Goal: Navigation & Orientation: Find specific page/section

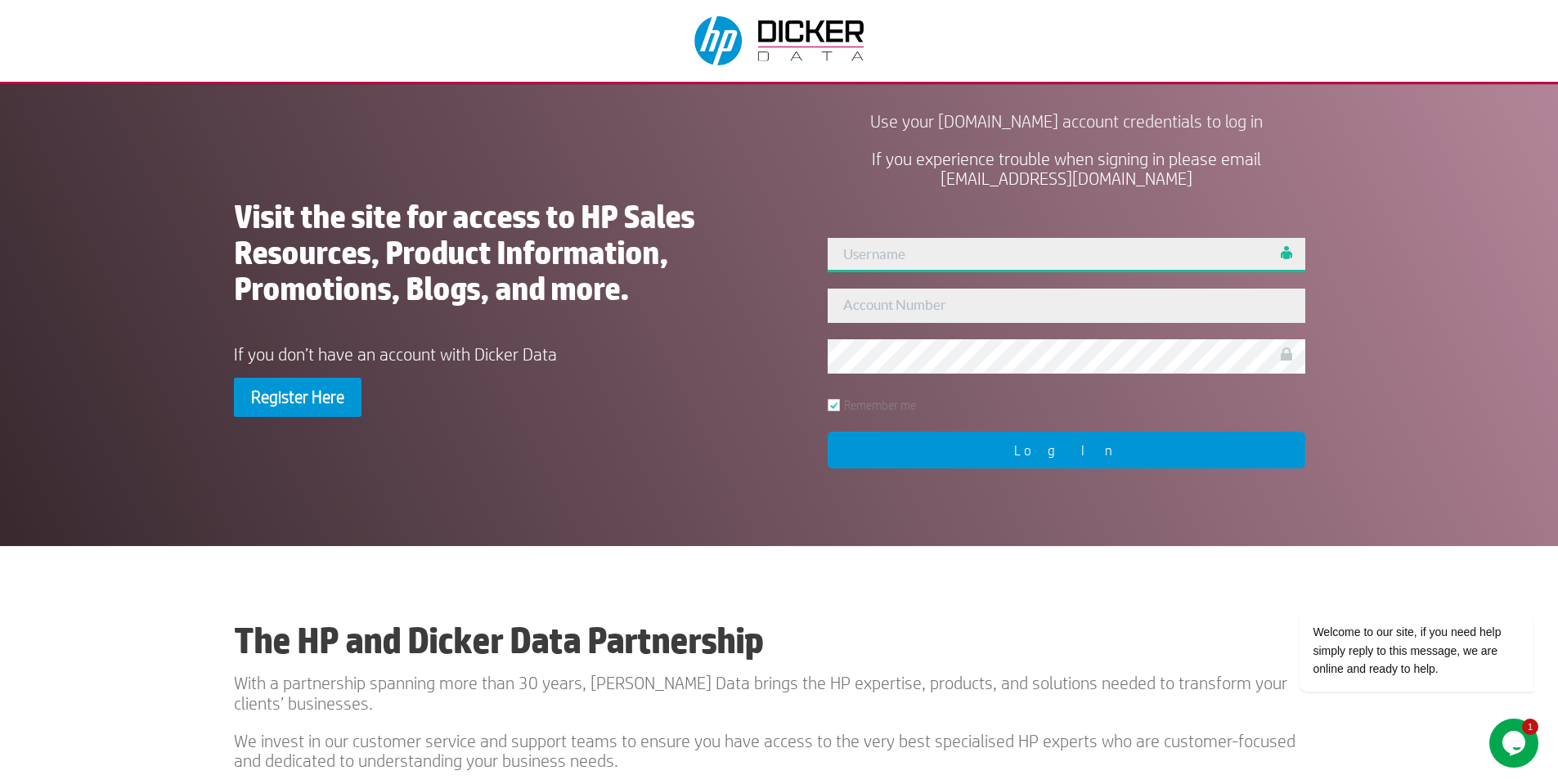
click at [887, 260] on input "text" at bounding box center [1066, 255] width 478 height 34
click at [911, 257] on input "297583" at bounding box center [1066, 255] width 478 height 34
type input "admin"
click at [878, 305] on input "text" at bounding box center [1066, 305] width 478 height 34
type input "297583"
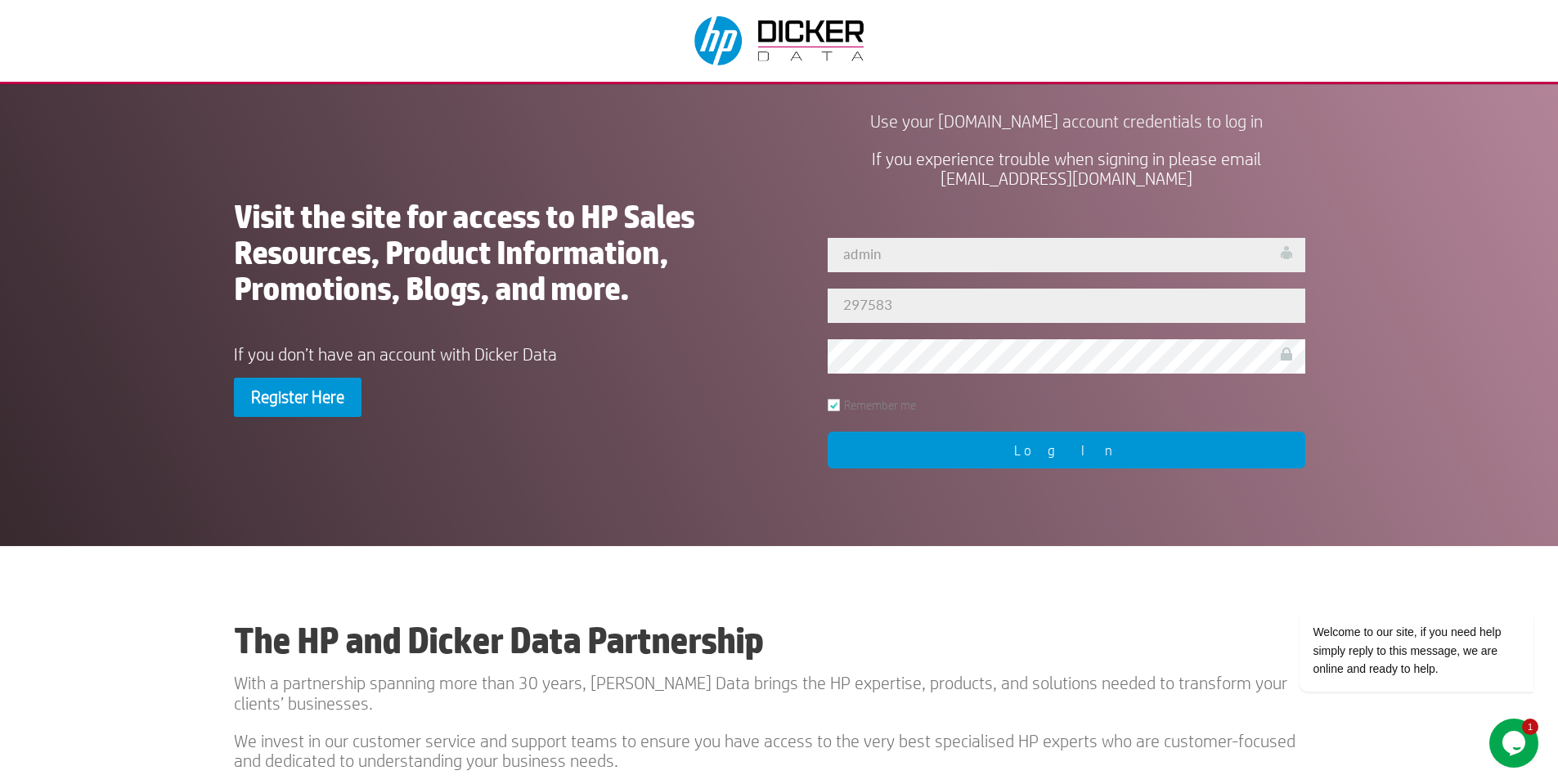
click at [1022, 454] on input "Log In" at bounding box center [1066, 449] width 478 height 36
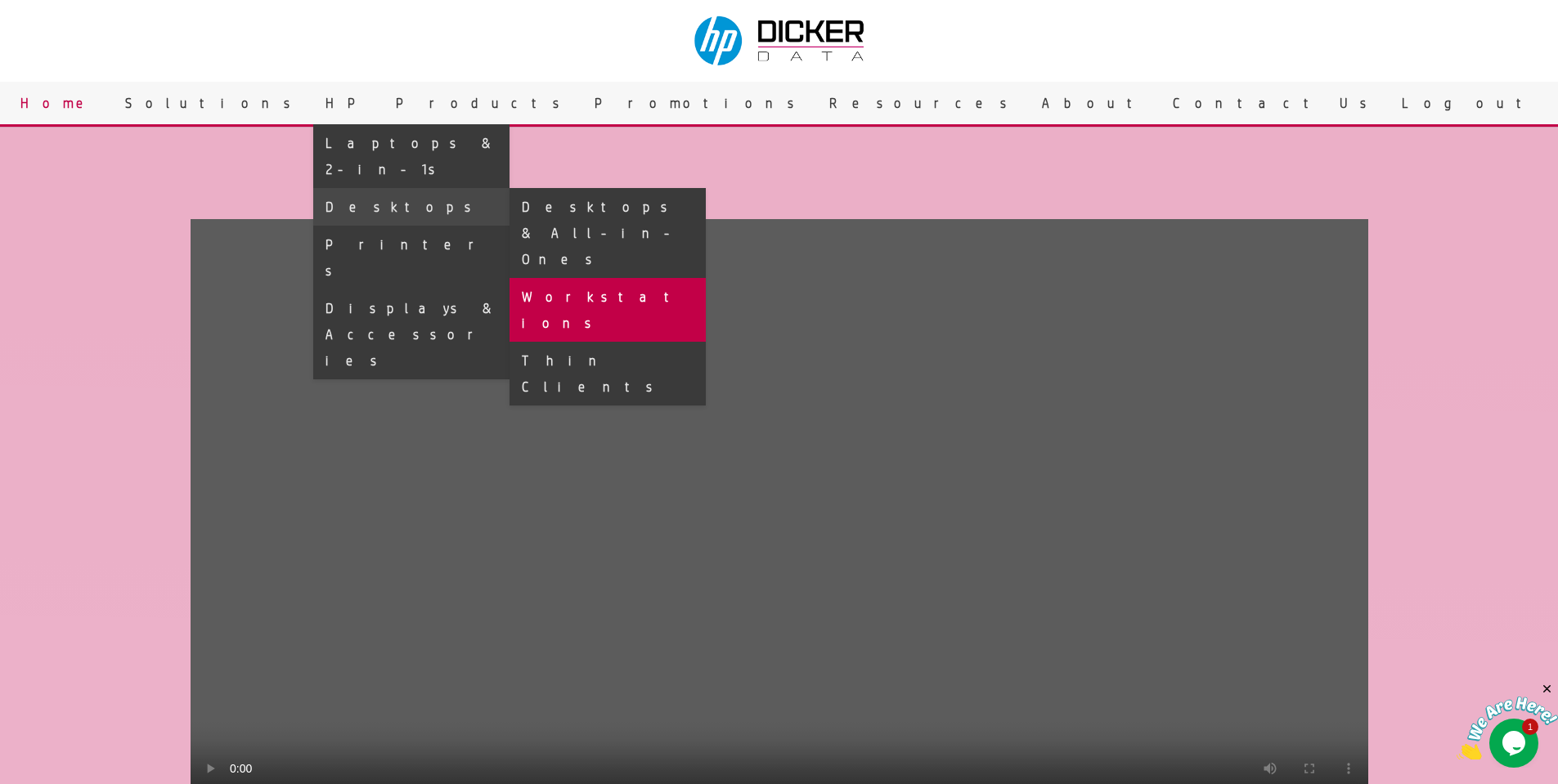
click at [706, 278] on link "Workstations" at bounding box center [607, 309] width 196 height 64
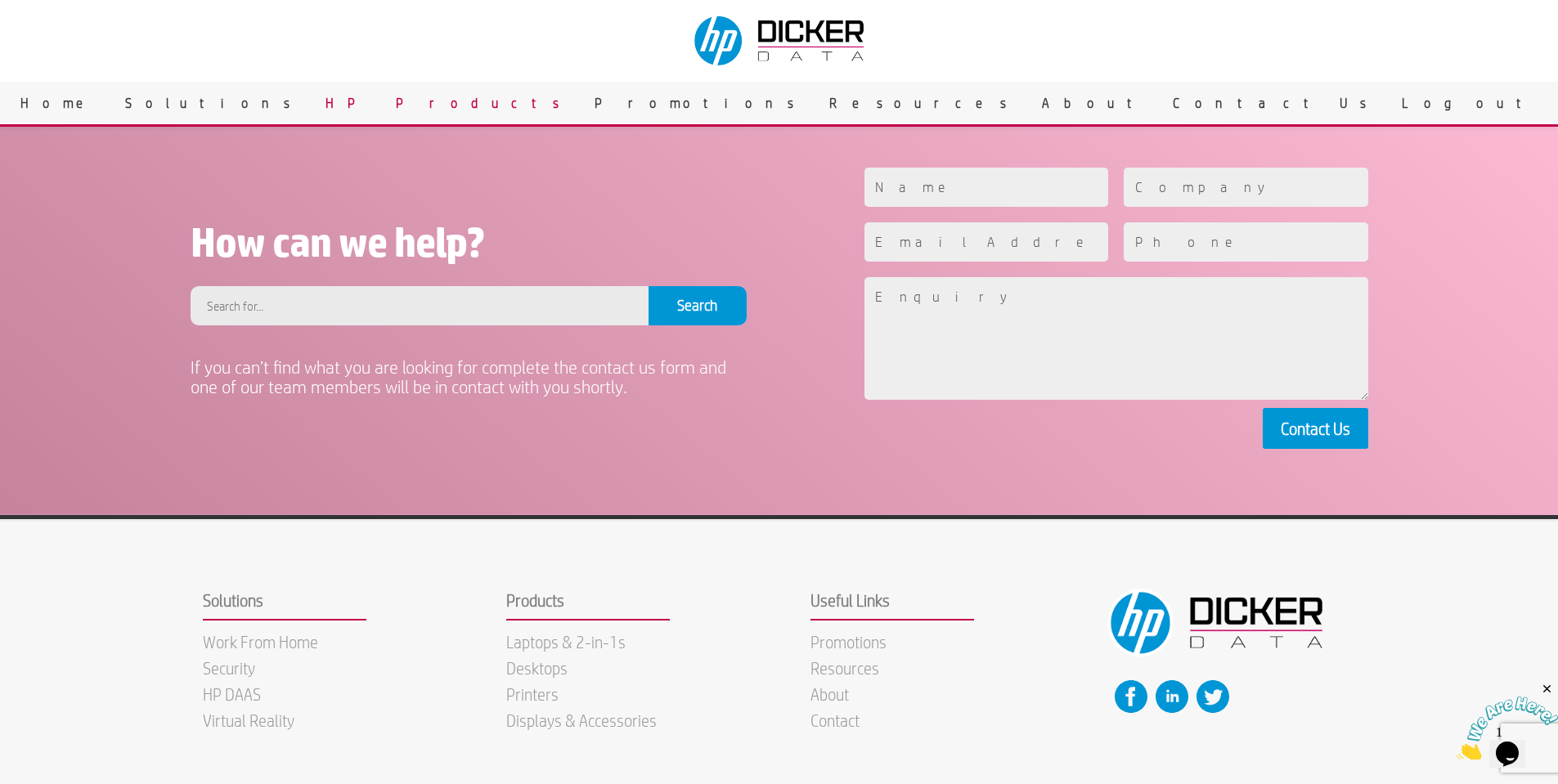
scroll to position [925, 0]
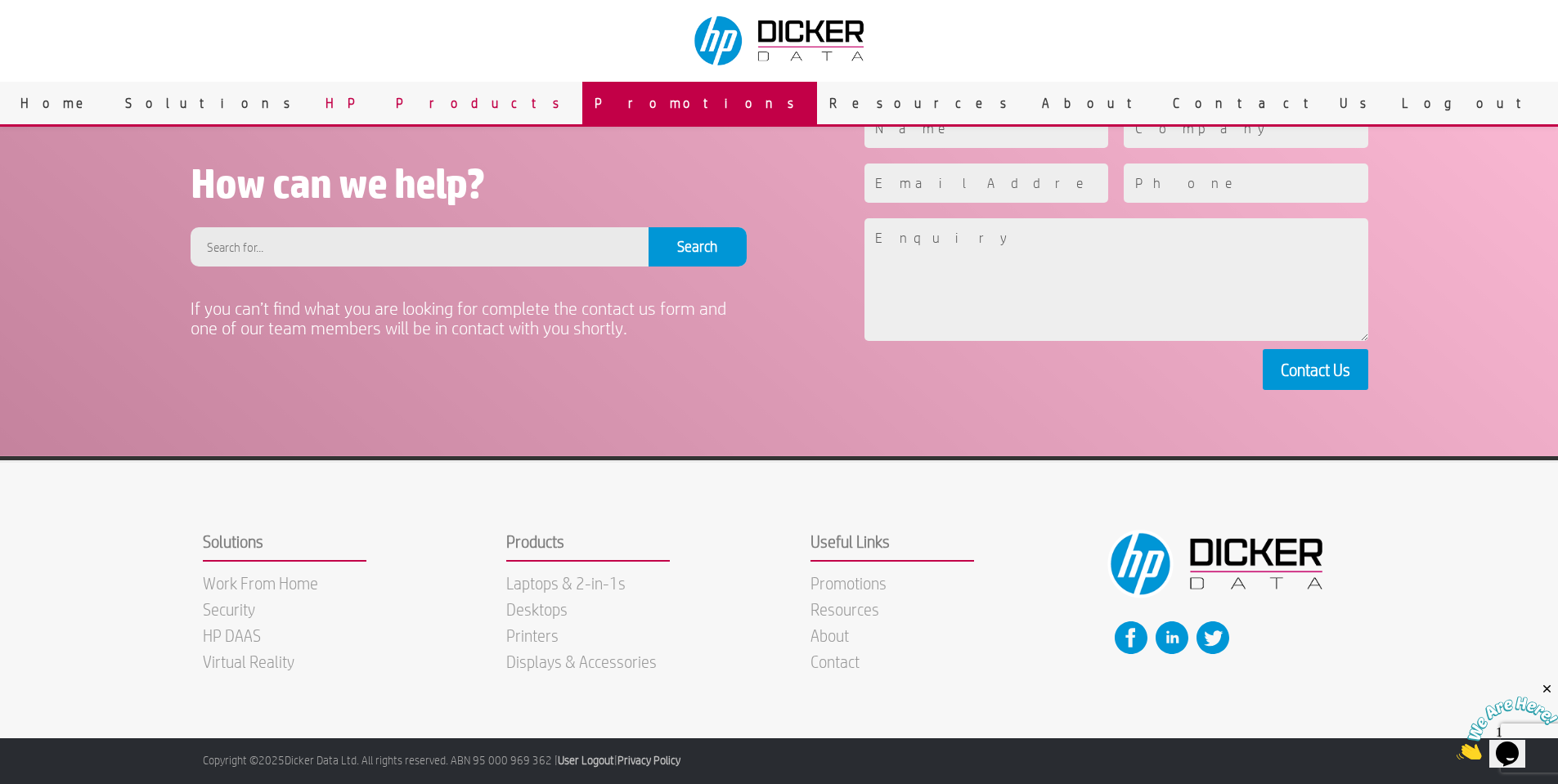
click at [746, 107] on link "Promotions" at bounding box center [700, 102] width 235 height 42
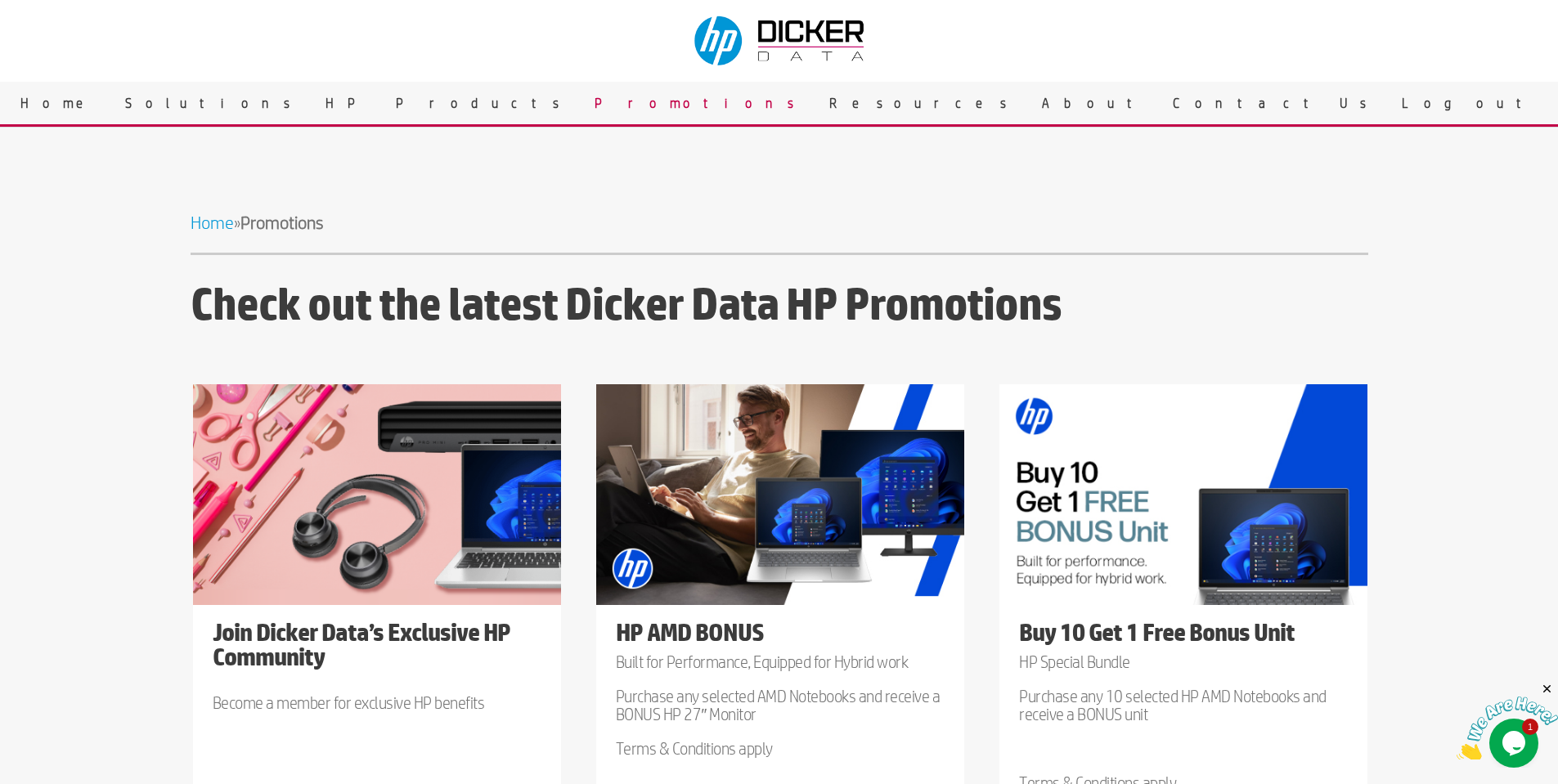
click at [817, 104] on link "Resources" at bounding box center [923, 102] width 213 height 42
